Goal: Obtain resource: Download file/media

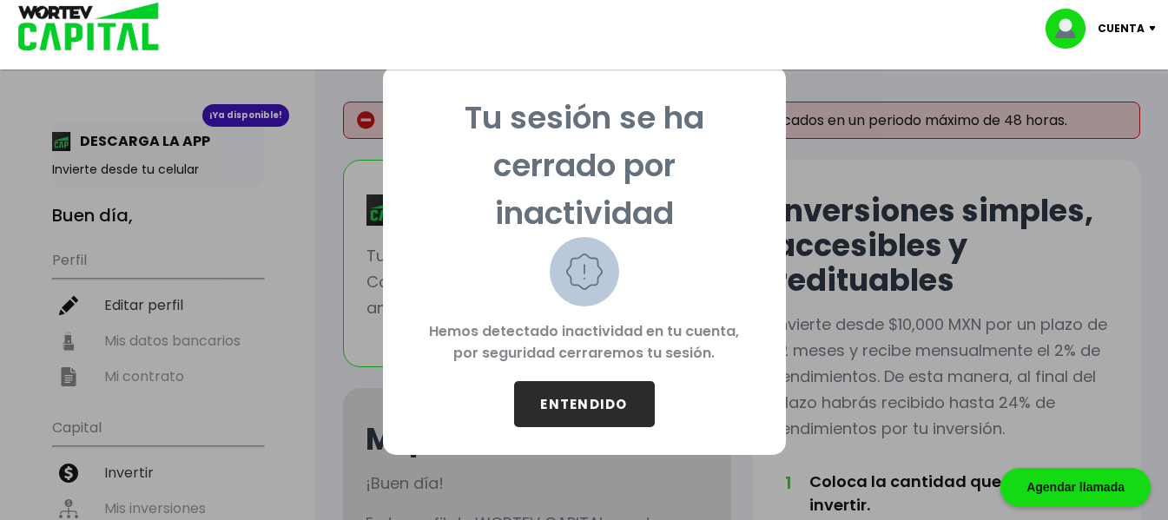
click at [577, 405] on button "ENTENDIDO" at bounding box center [584, 404] width 141 height 46
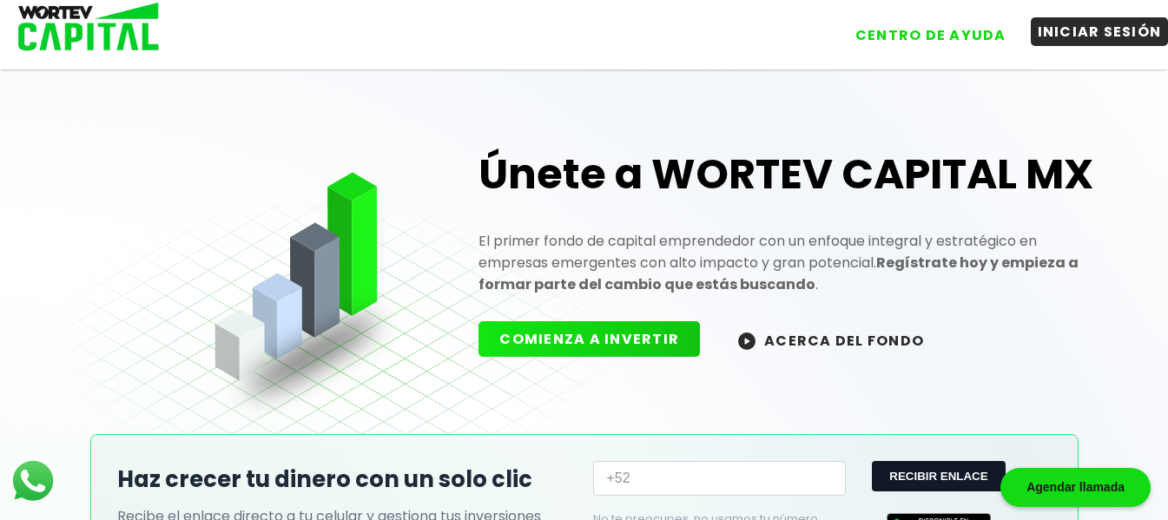
click at [1078, 36] on button "INICIAR SESIÓN" at bounding box center [1100, 31] width 138 height 29
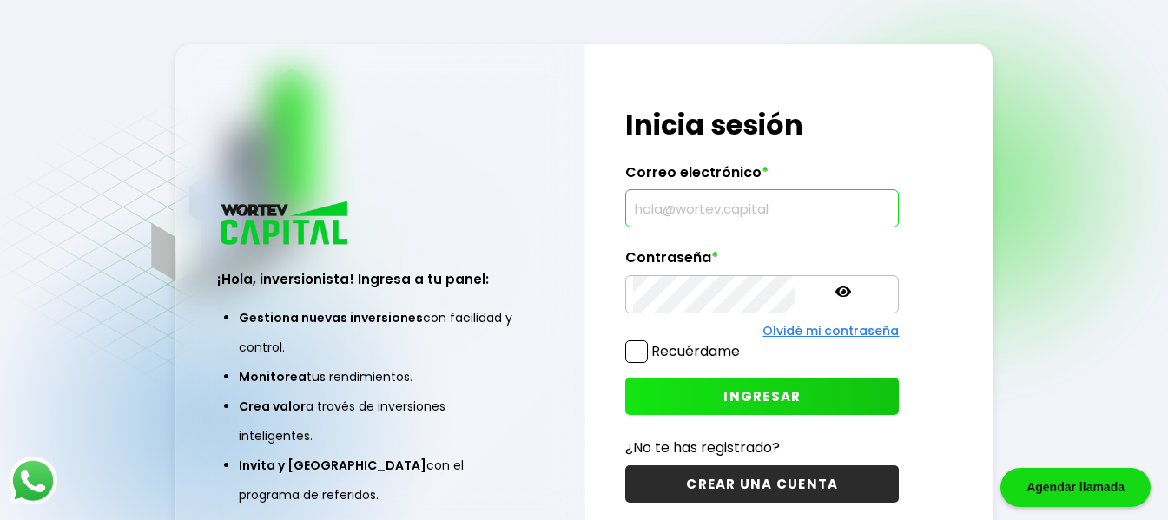
click at [753, 214] on input "text" at bounding box center [762, 208] width 258 height 36
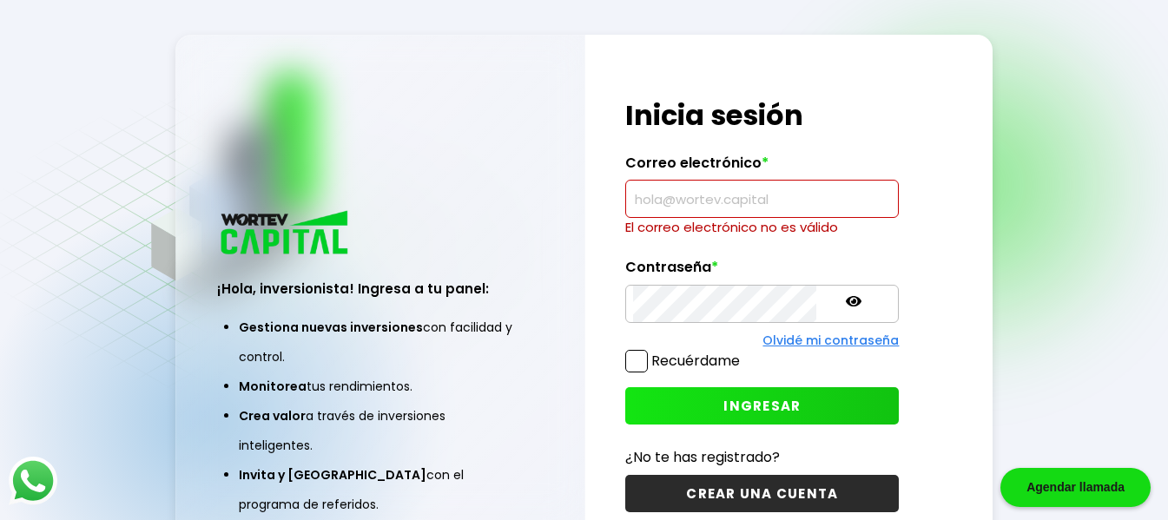
type input "[EMAIL_ADDRESS][DOMAIN_NAME]"
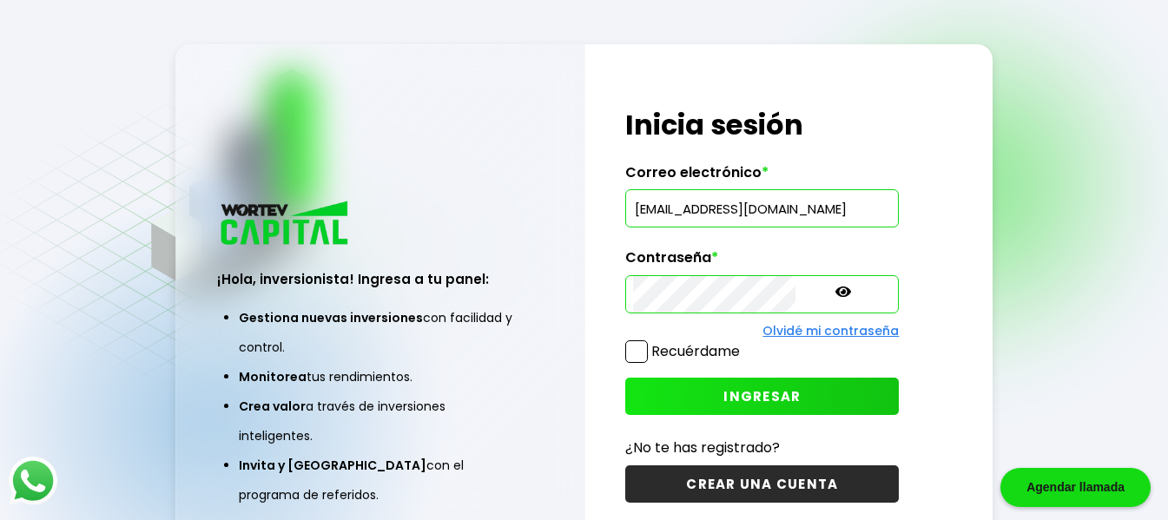
click at [636, 346] on span at bounding box center [636, 351] width 23 height 23
click at [743, 343] on input "Recuérdame" at bounding box center [743, 343] width 0 height 0
click at [723, 388] on span "INGRESAR" at bounding box center [761, 396] width 77 height 18
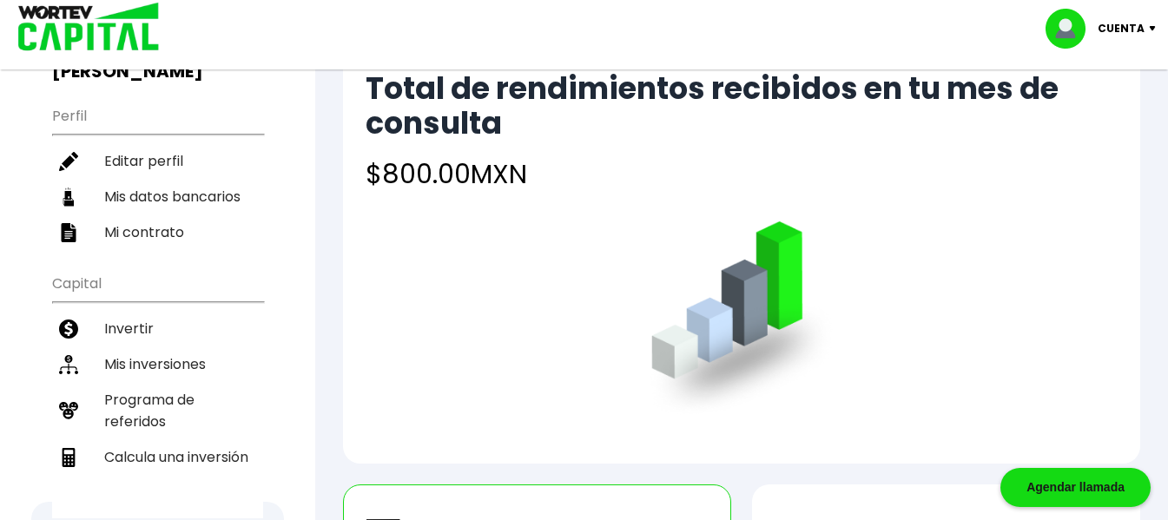
scroll to position [174, 0]
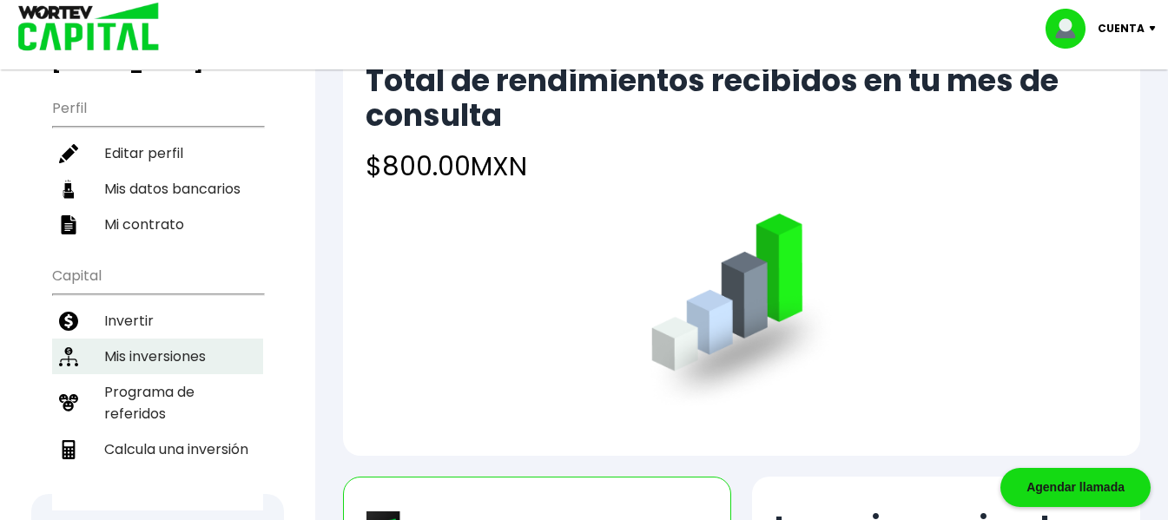
click at [121, 339] on li "Mis inversiones" at bounding box center [157, 357] width 211 height 36
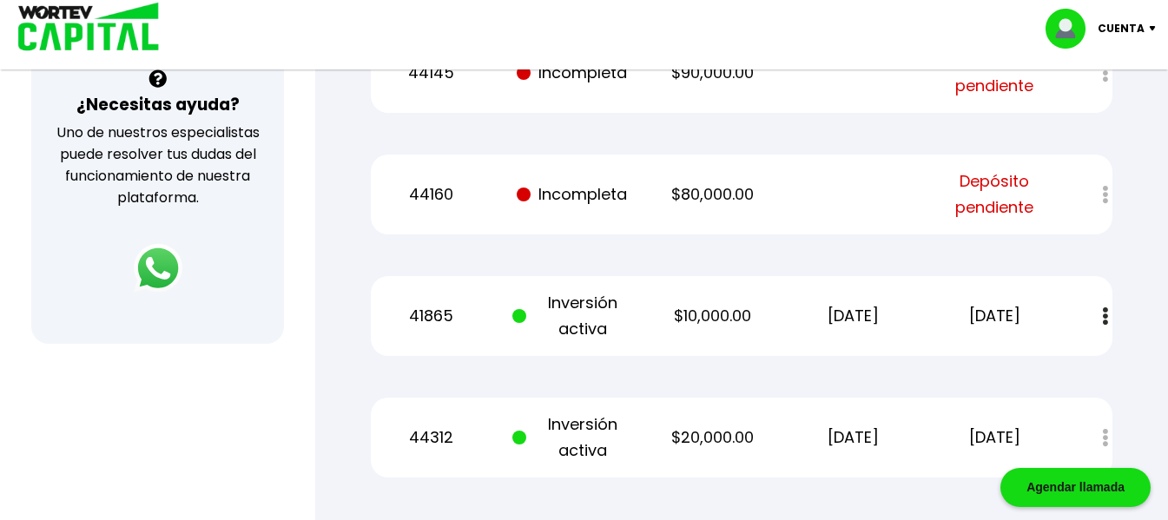
scroll to position [695, 0]
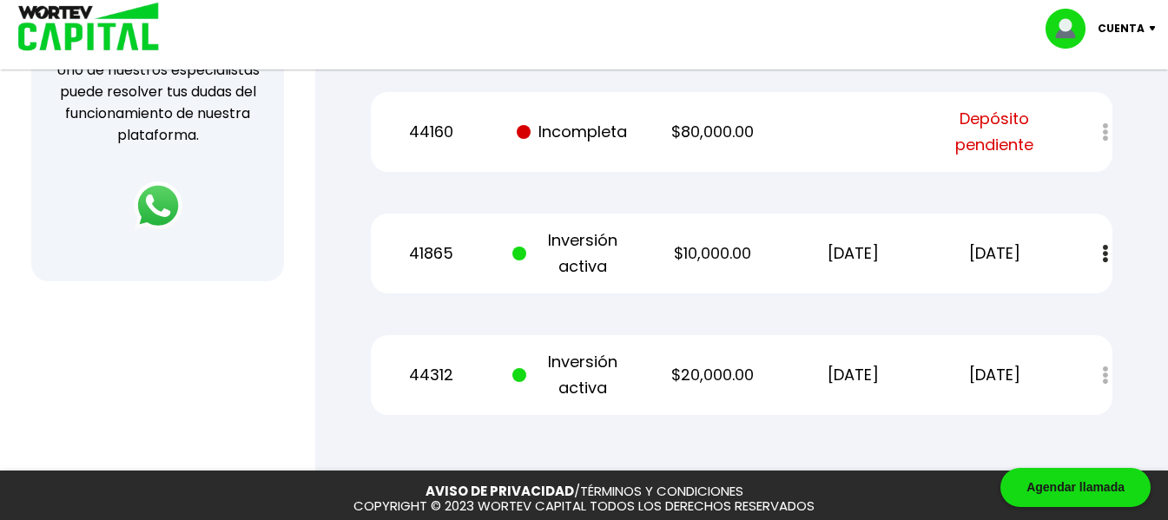
click at [1105, 114] on div at bounding box center [1093, 132] width 37 height 37
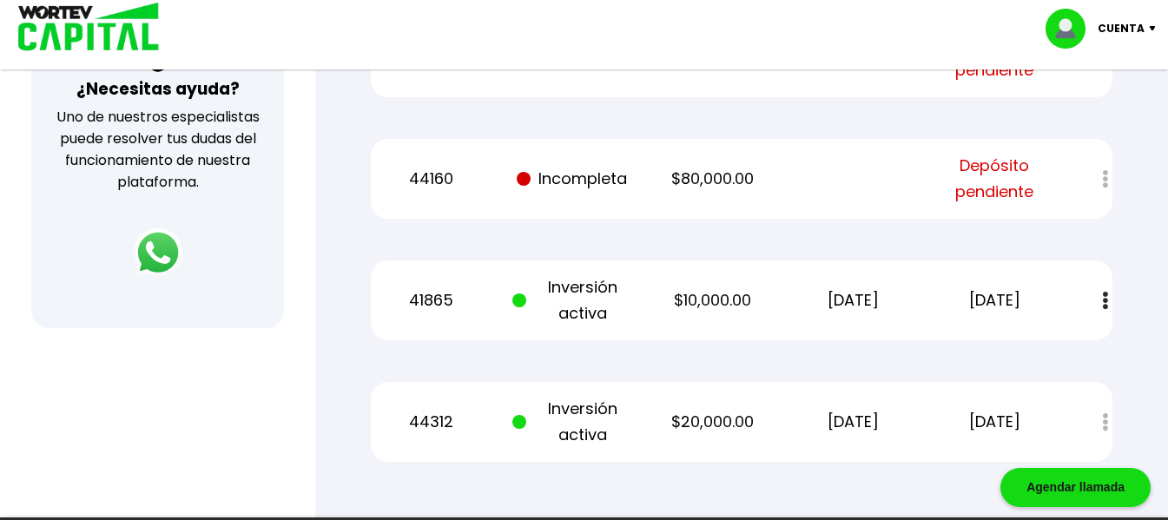
scroll to position [608, 0]
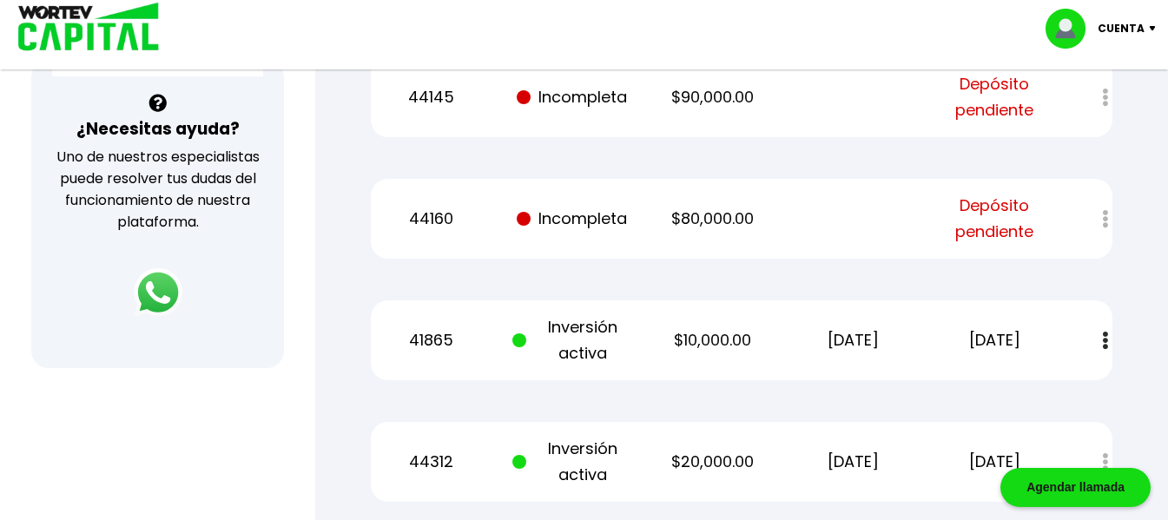
click at [1110, 201] on div at bounding box center [1093, 219] width 37 height 37
click at [1105, 201] on div at bounding box center [1093, 219] width 37 height 37
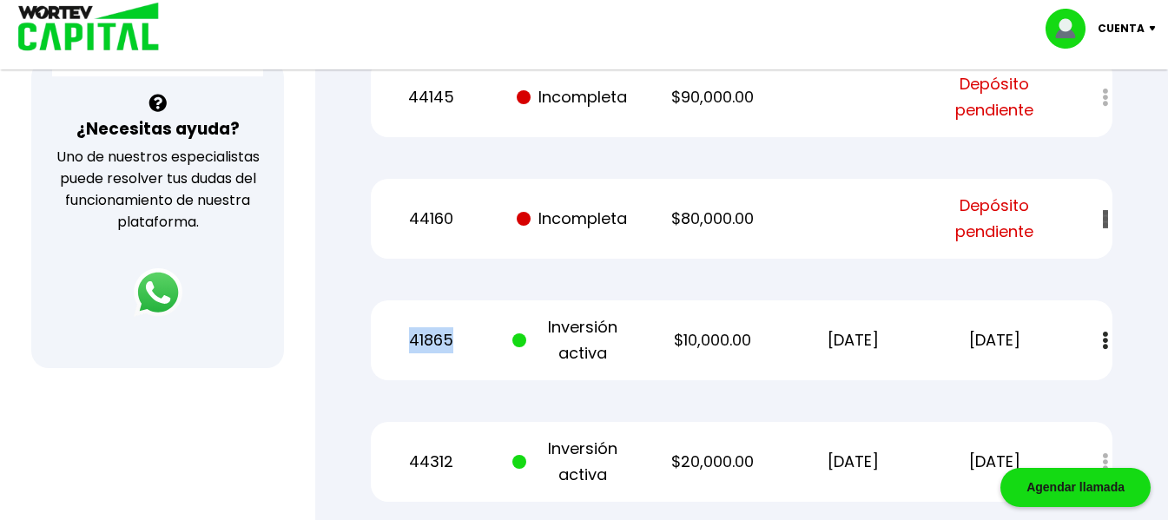
click at [1105, 201] on div at bounding box center [1093, 219] width 37 height 37
drag, startPoint x: 1105, startPoint y: 192, endPoint x: 1105, endPoint y: 181, distance: 11.3
click at [1105, 201] on div at bounding box center [1093, 219] width 37 height 37
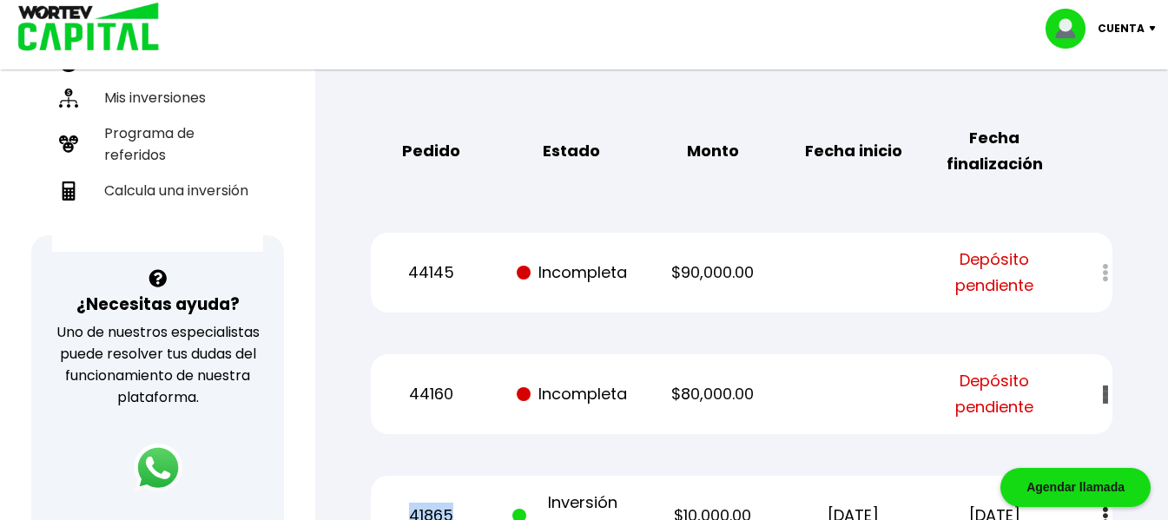
scroll to position [434, 0]
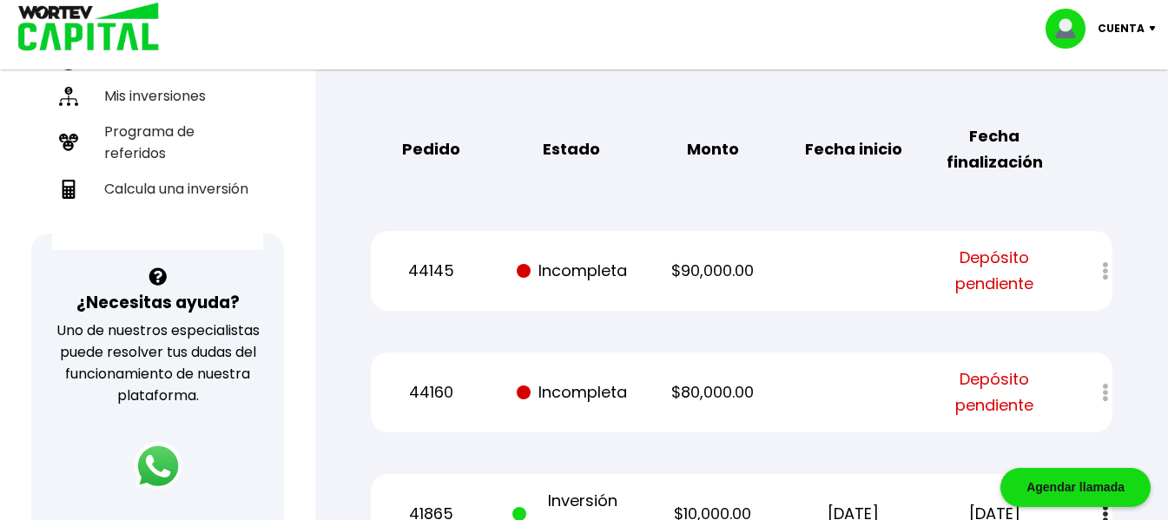
click at [415, 258] on div "44145 Incompleta $90,000.00 Depósito pendiente" at bounding box center [742, 271] width 742 height 80
click at [435, 258] on p "44145" at bounding box center [431, 271] width 119 height 26
click at [999, 245] on span "Depósito pendiente" at bounding box center [994, 271] width 119 height 52
click at [1109, 253] on div at bounding box center [1093, 271] width 37 height 37
click at [1104, 253] on div at bounding box center [1093, 271] width 37 height 37
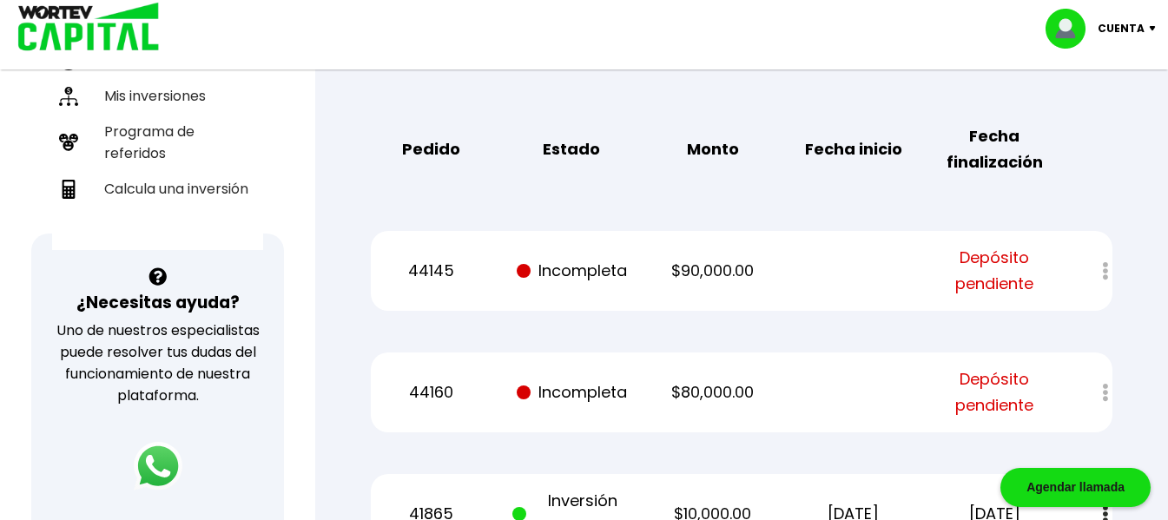
click at [1104, 253] on div at bounding box center [1093, 271] width 37 height 37
click at [1106, 253] on div at bounding box center [1093, 271] width 37 height 37
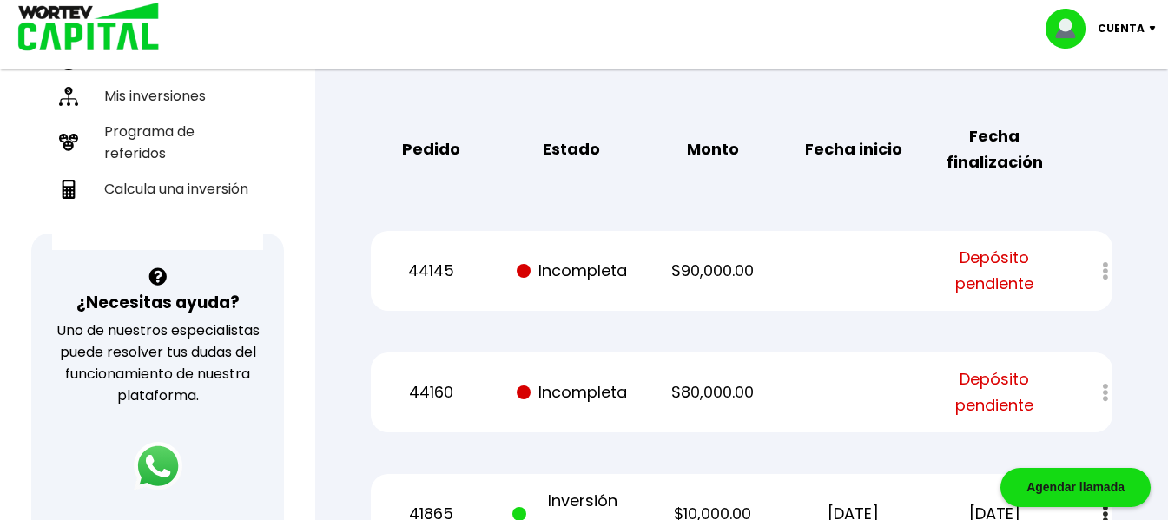
click at [1024, 245] on span "Depósito pendiente" at bounding box center [994, 271] width 119 height 52
click at [1108, 253] on div at bounding box center [1093, 271] width 37 height 37
click at [1104, 253] on div at bounding box center [1093, 271] width 37 height 37
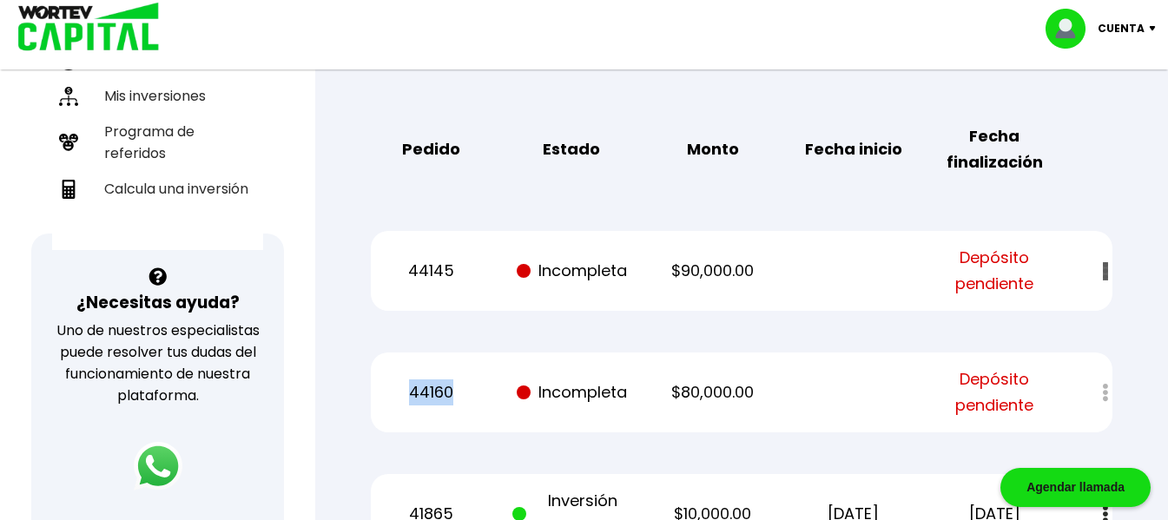
click at [1104, 253] on div at bounding box center [1093, 271] width 37 height 37
click at [524, 386] on span at bounding box center [524, 393] width 14 height 14
click at [554, 379] on p "Incompleta" at bounding box center [571, 392] width 119 height 26
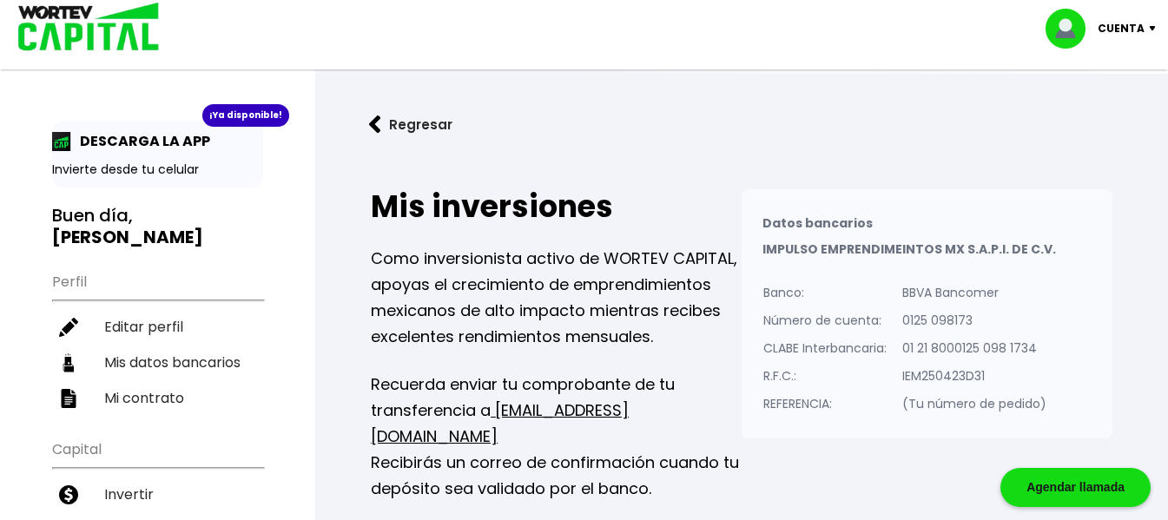
scroll to position [87, 0]
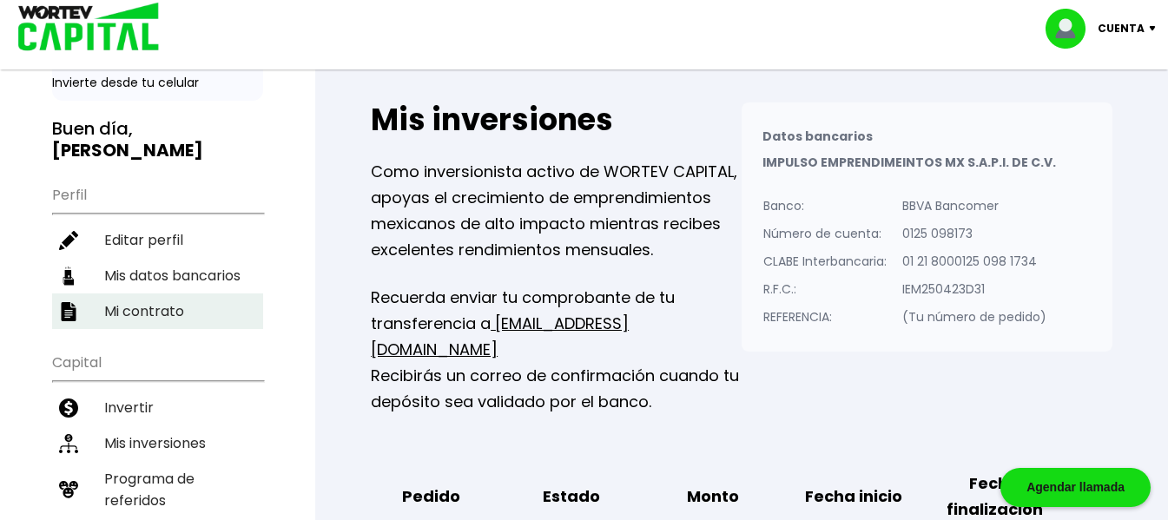
click at [151, 293] on li "Mi contrato" at bounding box center [157, 311] width 211 height 36
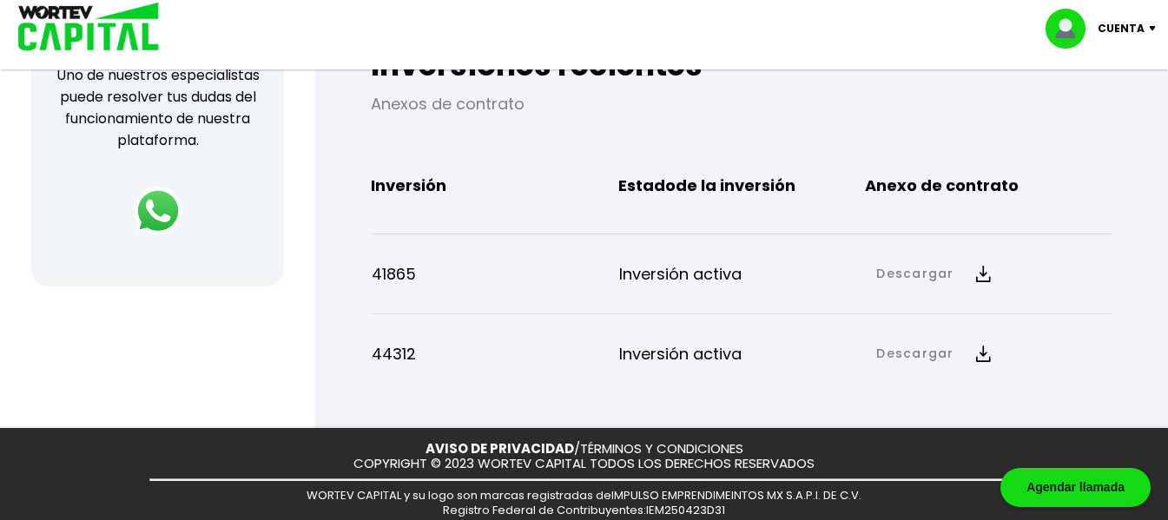
scroll to position [695, 0]
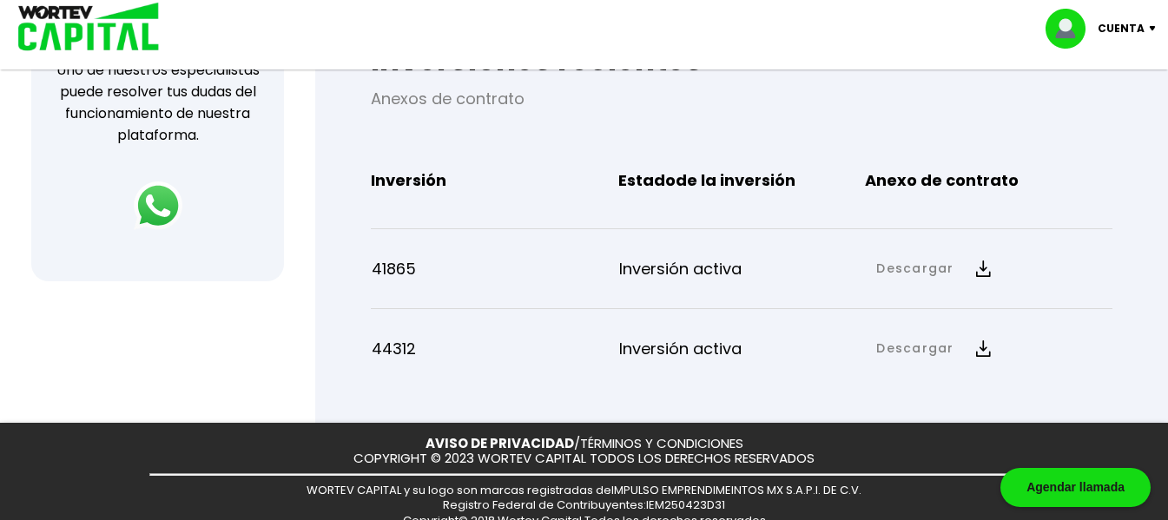
click at [933, 266] on link "Descargar" at bounding box center [914, 269] width 77 height 18
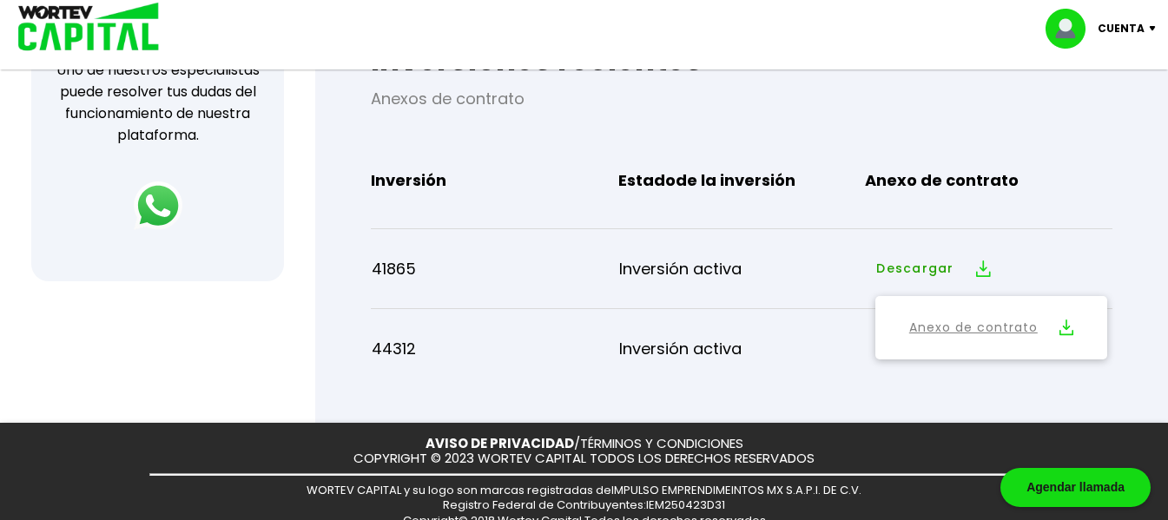
click at [1000, 324] on link "Anexo de contrato" at bounding box center [973, 328] width 129 height 22
click at [852, 373] on div "44312 Inversión activa Descargar Descargar Anexo de contrato" at bounding box center [742, 348] width 742 height 65
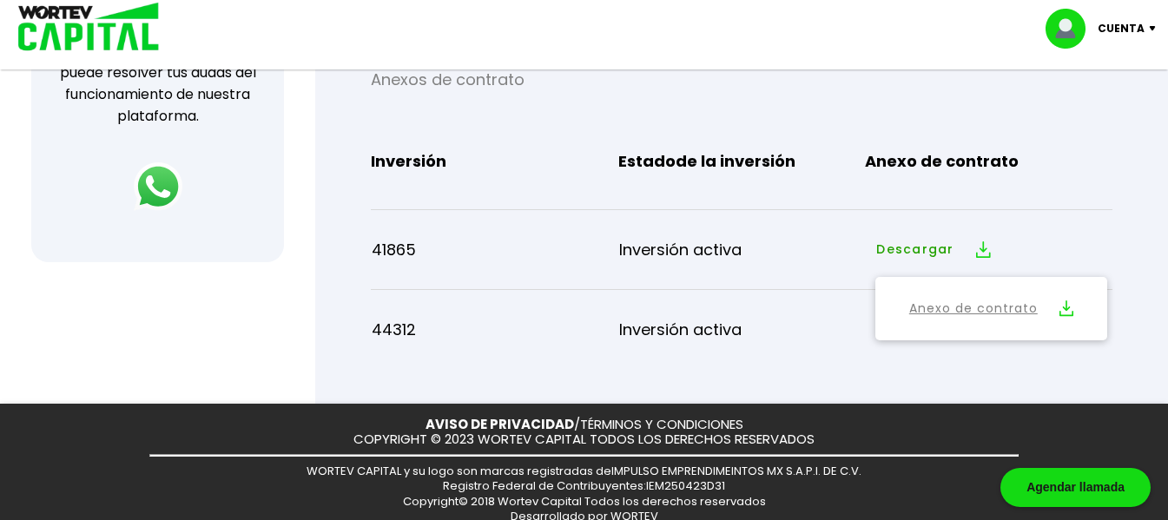
scroll to position [732, 0]
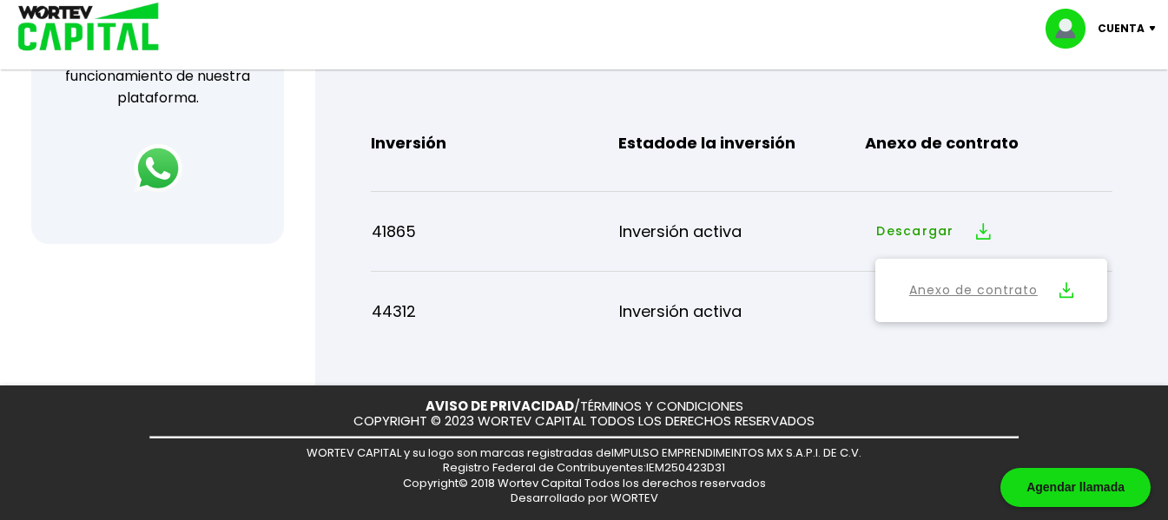
click at [1111, 219] on div "Descargar Anexo de contrato" at bounding box center [989, 231] width 245 height 37
click at [1019, 221] on div "Descargar Anexo de contrato" at bounding box center [989, 231] width 245 height 37
click at [676, 313] on p "Inversión activa" at bounding box center [742, 312] width 247 height 26
click at [404, 312] on p "44312" at bounding box center [495, 312] width 247 height 26
click at [708, 321] on p "Inversión activa" at bounding box center [742, 312] width 247 height 26
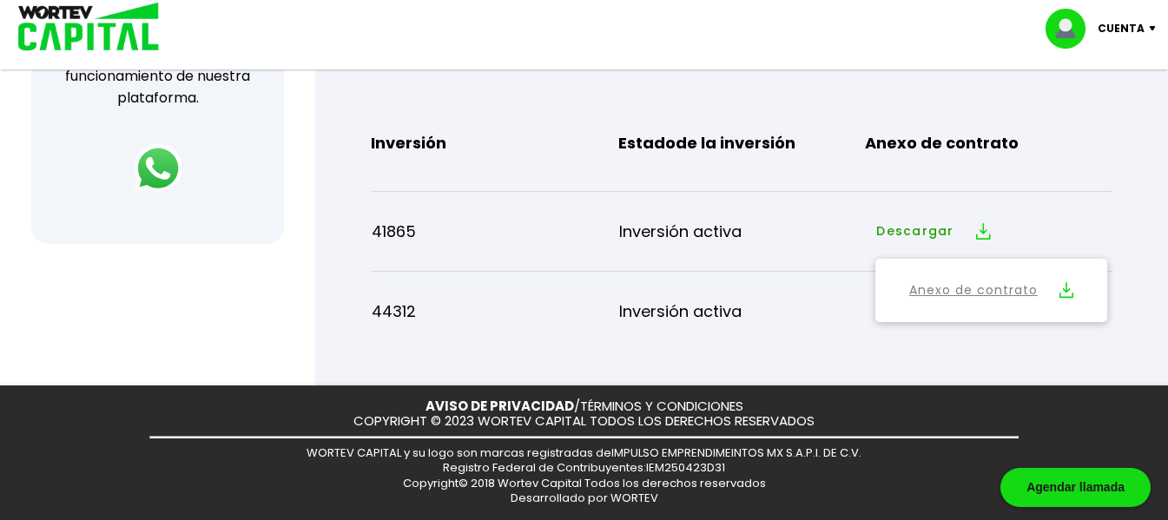
click at [927, 235] on link "Descargar" at bounding box center [914, 231] width 77 height 18
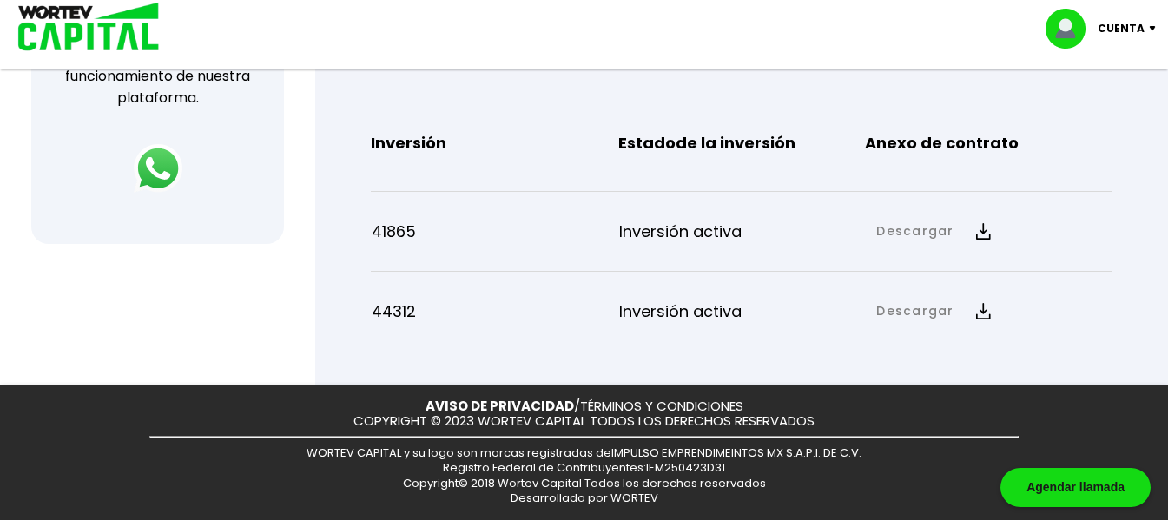
click at [933, 312] on link "Descargar" at bounding box center [914, 311] width 77 height 18
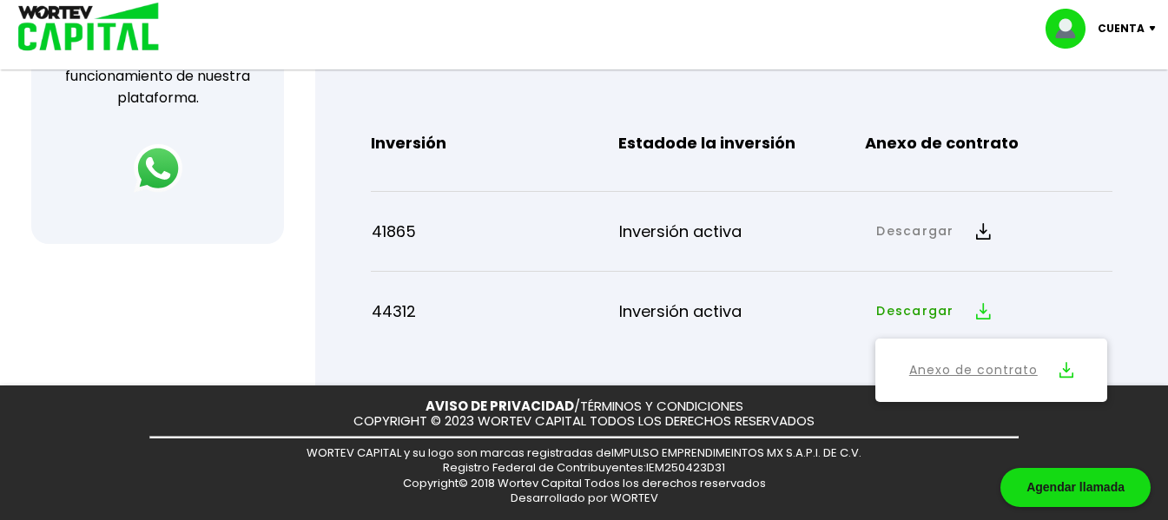
click at [941, 366] on link "Anexo de contrato" at bounding box center [973, 370] width 129 height 22
